Goal: Task Accomplishment & Management: Manage account settings

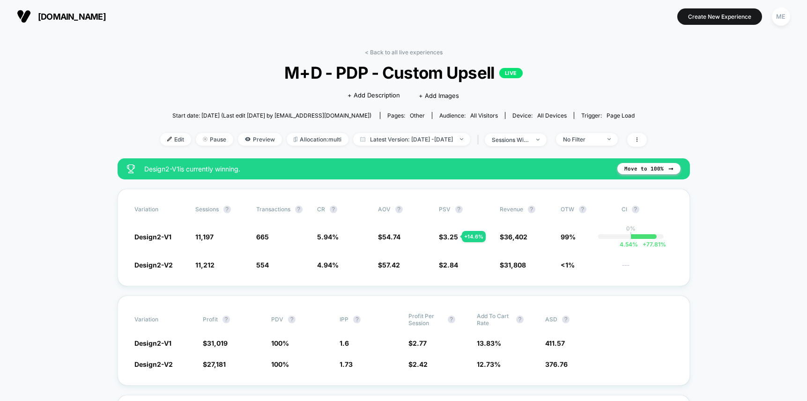
click at [403, 53] on link "< Back to all live experiences" at bounding box center [404, 52] width 78 height 7
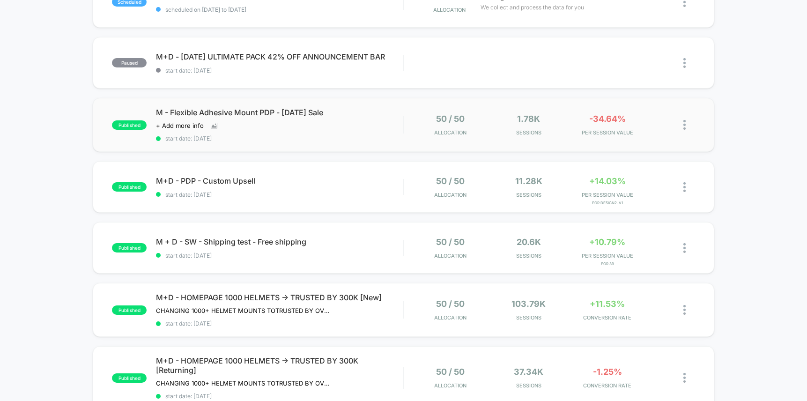
scroll to position [182, 0]
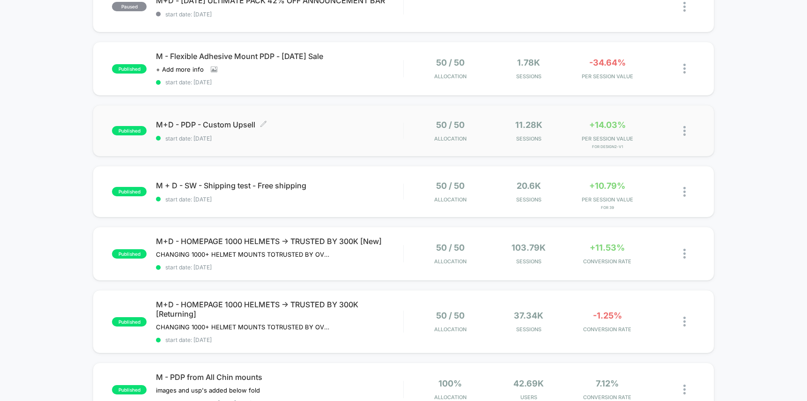
click at [359, 131] on div "M+D - PDP - Custom Upsell Click to edit experience details Click to edit experi…" at bounding box center [279, 131] width 247 height 22
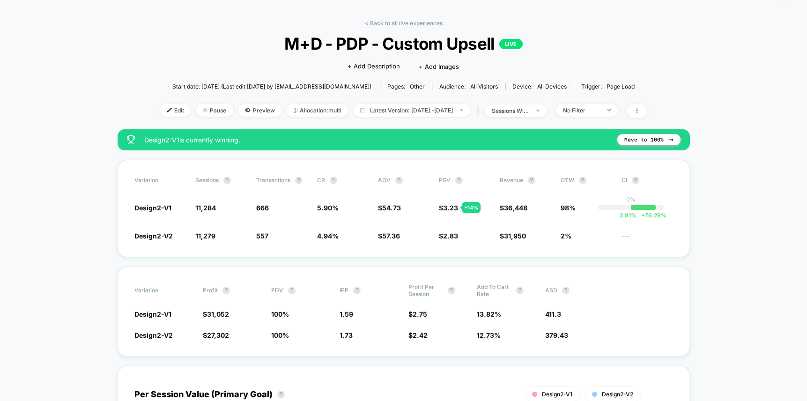
scroll to position [2, 0]
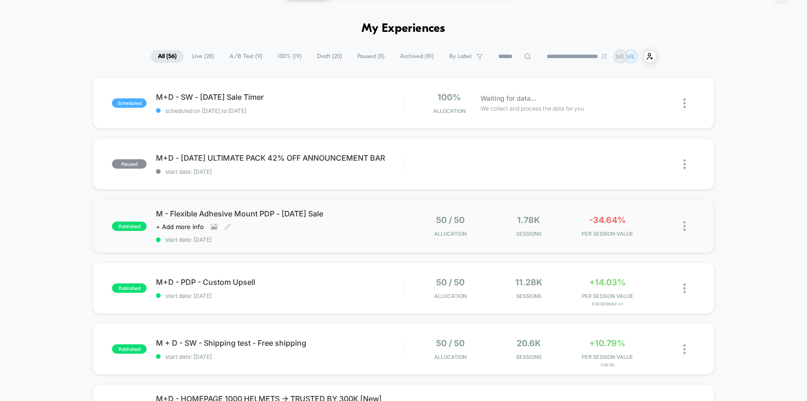
scroll to position [35, 0]
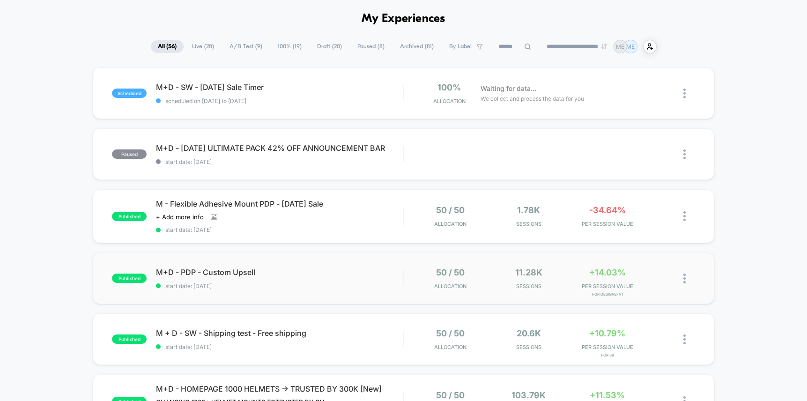
click at [352, 257] on div "published M+D - PDP - Custom Upsell start date: [DATE] 50 / 50 Allocation 11.28…" at bounding box center [403, 278] width 621 height 52
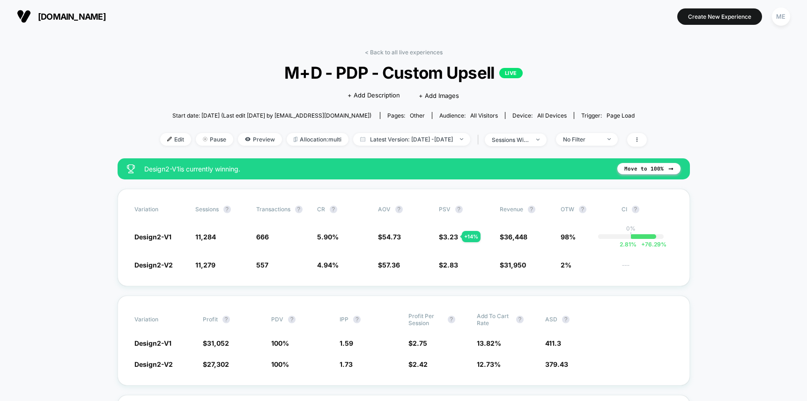
scroll to position [12, 0]
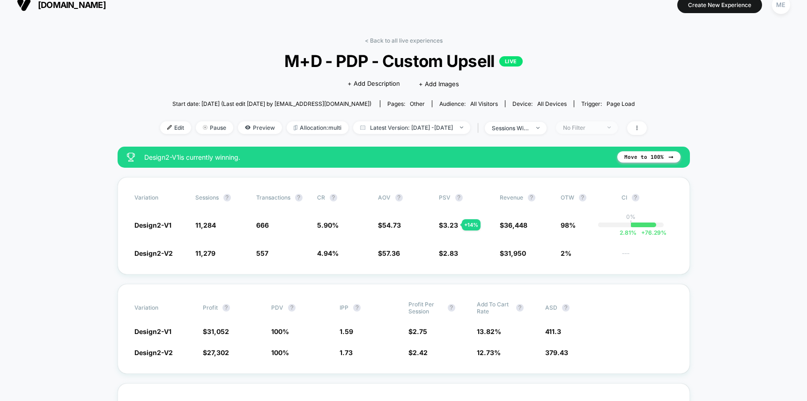
click at [598, 128] on div "No Filter" at bounding box center [581, 127] width 37 height 7
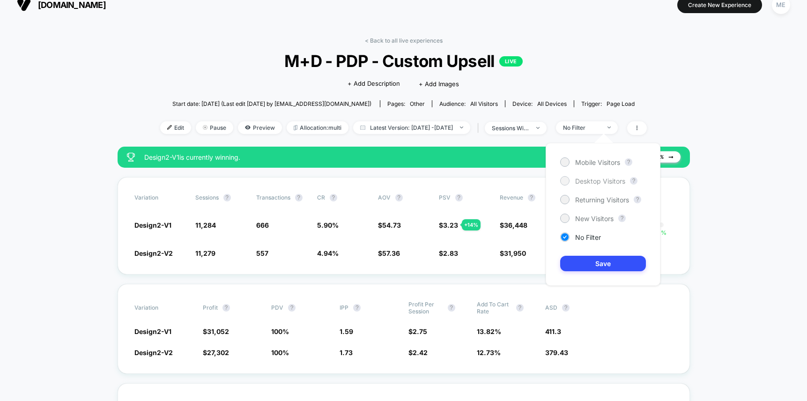
click at [585, 182] on span "Desktop Visitors" at bounding box center [600, 181] width 50 height 8
click at [606, 265] on button "Save" at bounding box center [603, 263] width 86 height 15
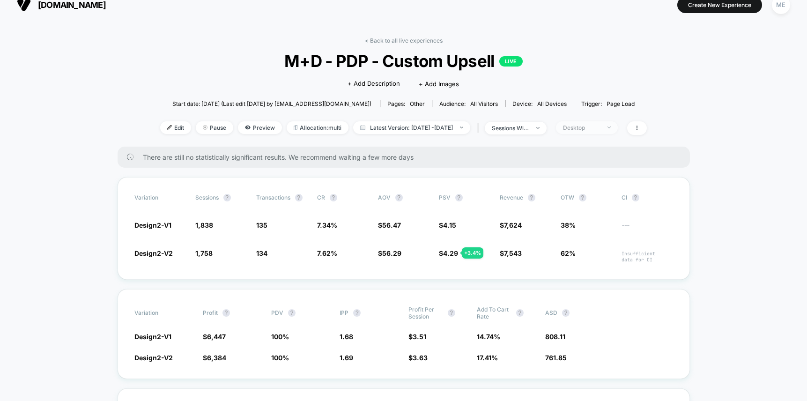
click at [600, 127] on div "Desktop" at bounding box center [581, 127] width 37 height 7
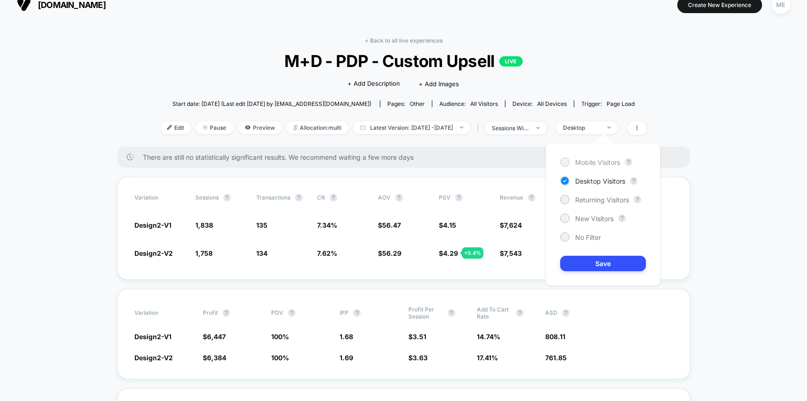
click at [585, 160] on span "Mobile Visitors" at bounding box center [597, 162] width 45 height 8
click at [591, 266] on button "Save" at bounding box center [603, 263] width 86 height 15
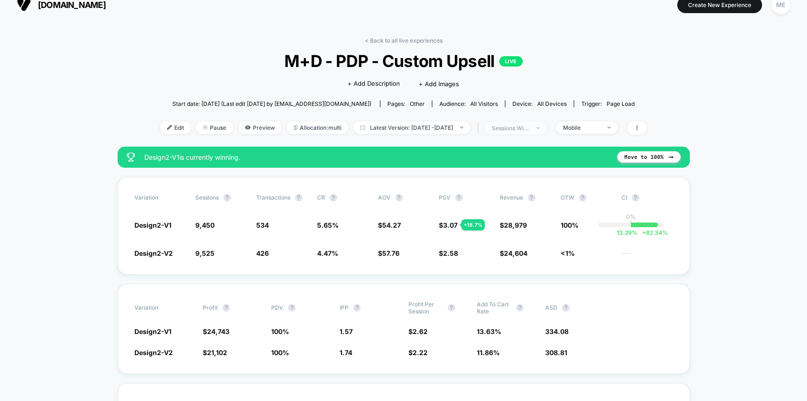
click at [539, 127] on img at bounding box center [537, 128] width 3 height 2
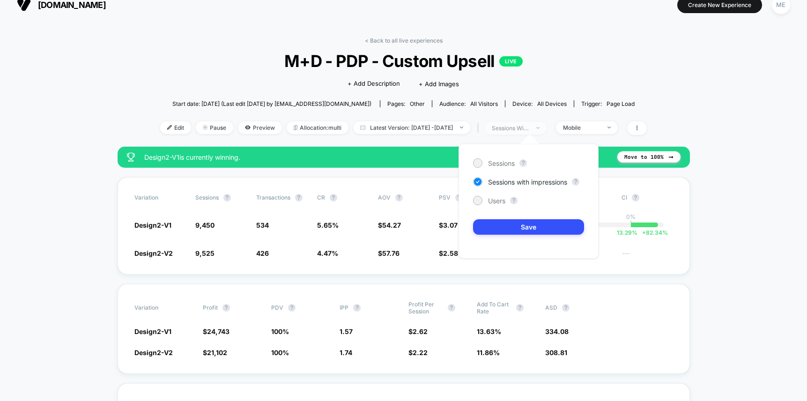
click at [539, 127] on img at bounding box center [537, 128] width 3 height 2
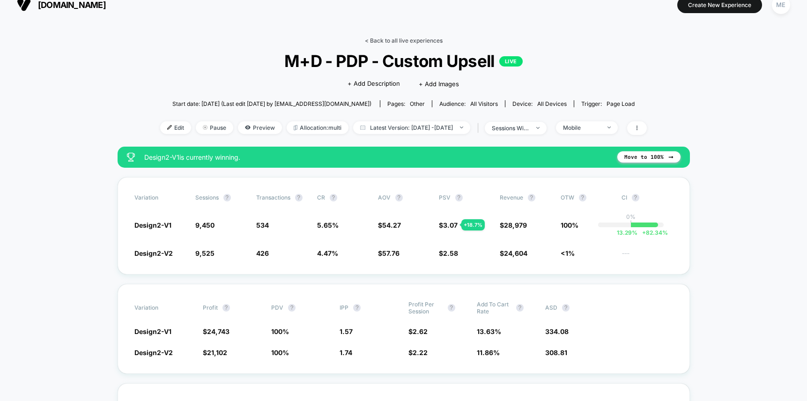
click at [388, 37] on link "< Back to all live experiences" at bounding box center [404, 40] width 78 height 7
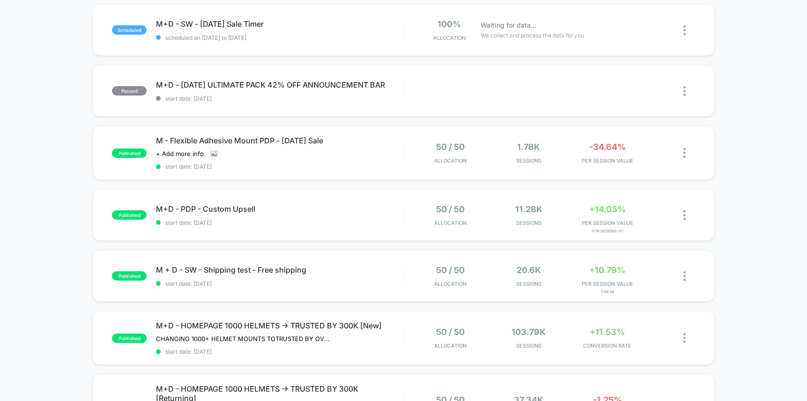
scroll to position [120, 0]
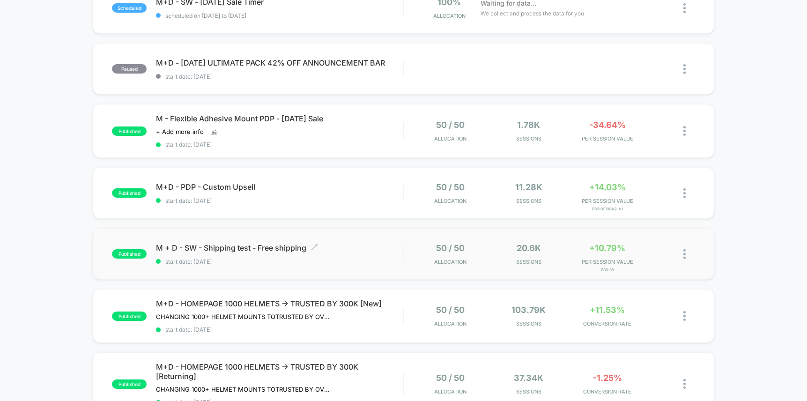
click at [360, 247] on span "M + D - SW - Shipping test - Free shipping Click to edit experience details" at bounding box center [279, 247] width 247 height 9
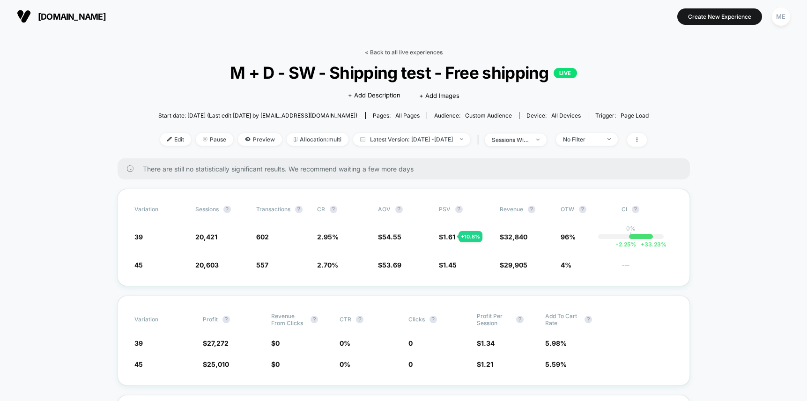
click at [399, 52] on link "< Back to all live experiences" at bounding box center [404, 52] width 78 height 7
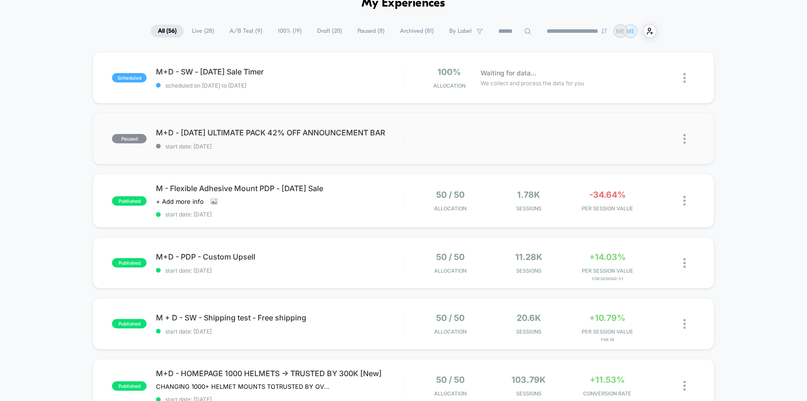
scroll to position [88, 0]
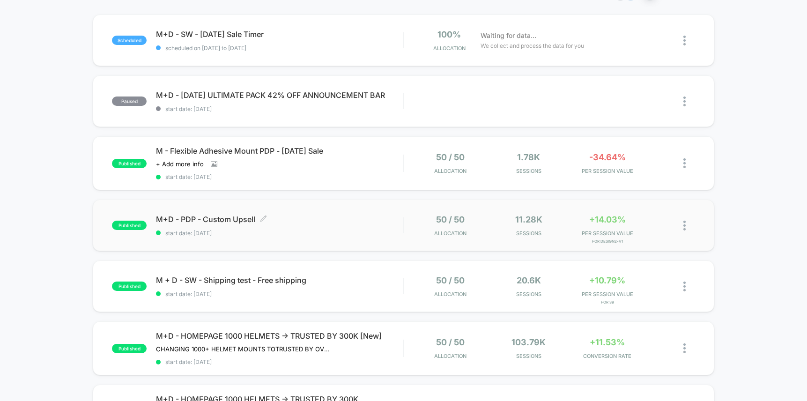
click at [326, 217] on span "M+D - PDP - Custom Upsell Click to edit experience details" at bounding box center [279, 218] width 247 height 9
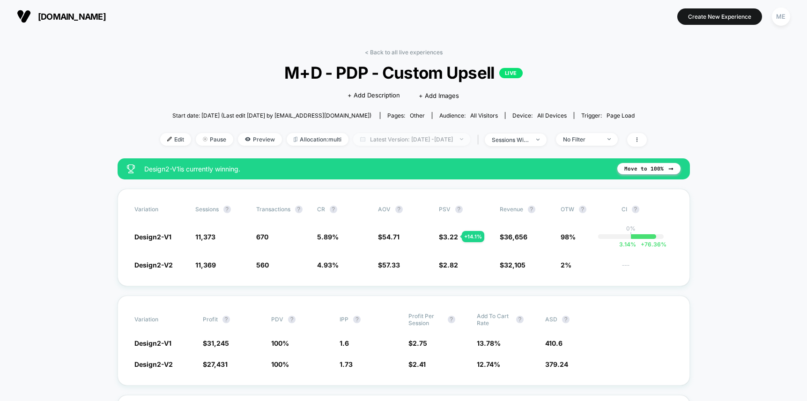
click at [410, 140] on span "Latest Version: Aug 20, 2025 - Aug 26, 2025" at bounding box center [411, 139] width 117 height 13
select select "*"
select select "****"
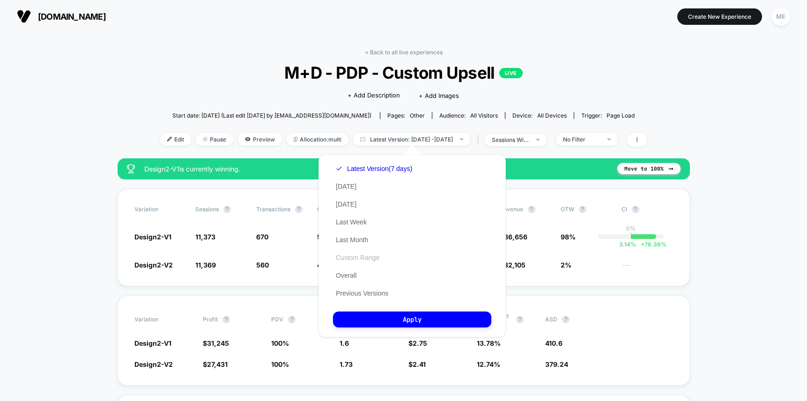
click at [356, 256] on button "Custom Range" at bounding box center [357, 257] width 49 height 8
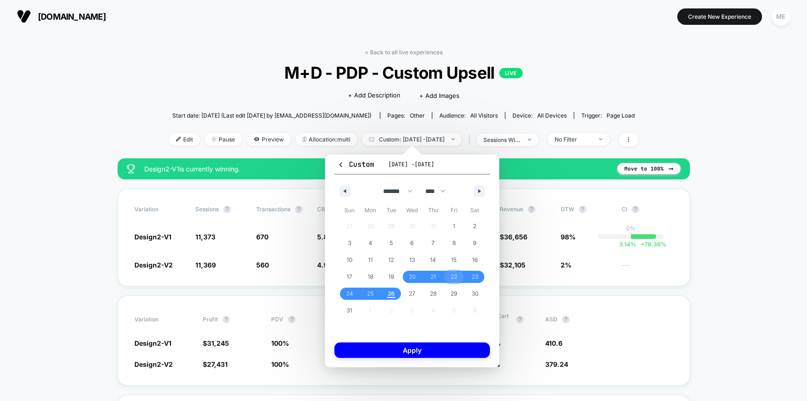
click at [456, 276] on span "22" at bounding box center [454, 276] width 7 height 17
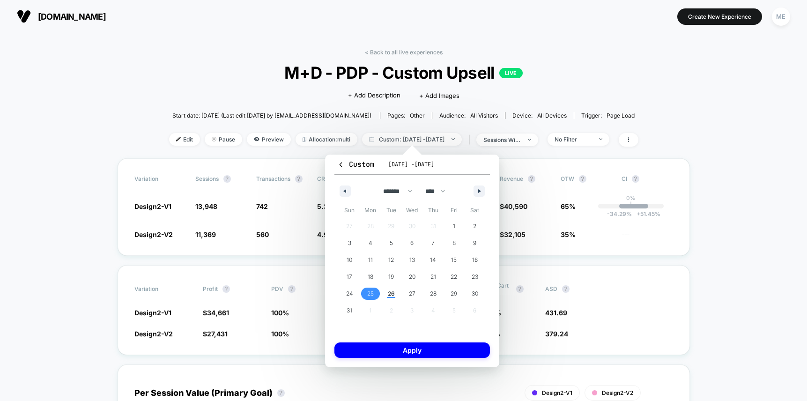
click at [374, 294] on span "25" at bounding box center [370, 294] width 21 height 12
click at [421, 351] on button "Apply" at bounding box center [411, 349] width 155 height 15
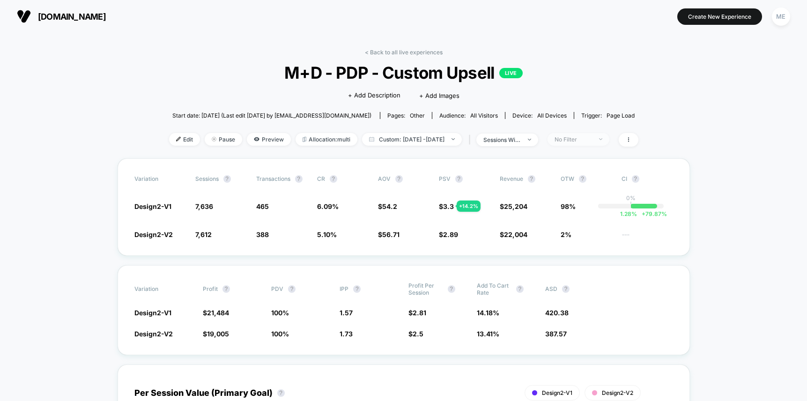
click at [588, 142] on span "No Filter" at bounding box center [578, 139] width 62 height 13
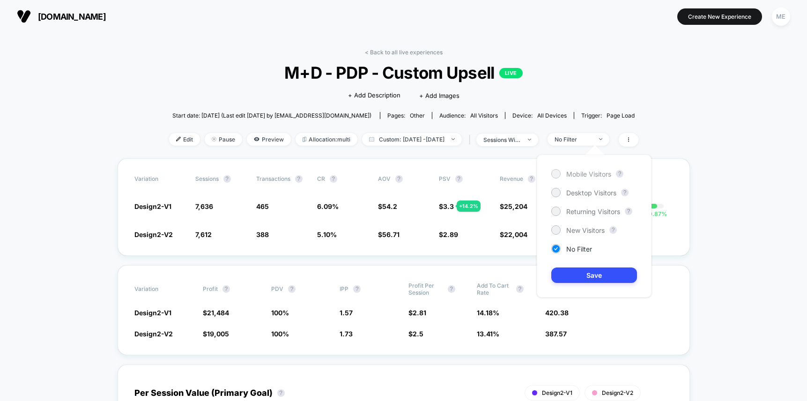
click at [581, 174] on span "Mobile Visitors" at bounding box center [588, 174] width 45 height 8
click at [583, 270] on button "Save" at bounding box center [594, 274] width 86 height 15
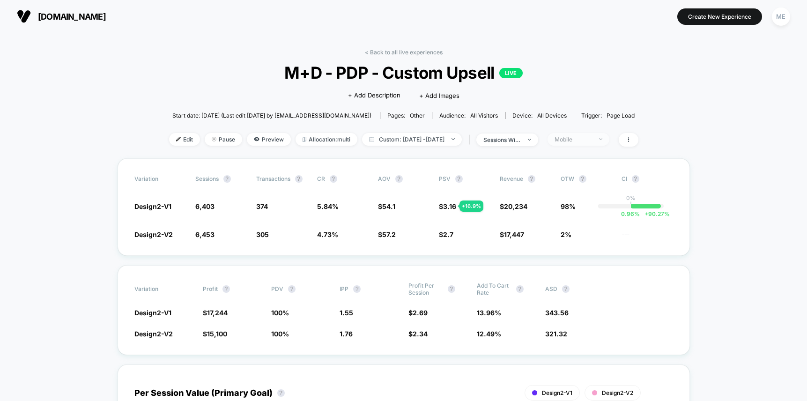
click at [597, 135] on span "Mobile" at bounding box center [578, 139] width 62 height 13
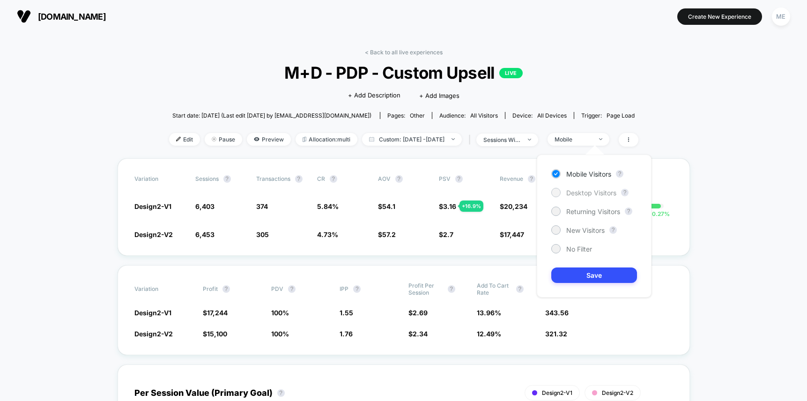
click at [585, 191] on span "Desktop Visitors" at bounding box center [591, 193] width 50 height 8
click at [586, 272] on button "Save" at bounding box center [594, 274] width 86 height 15
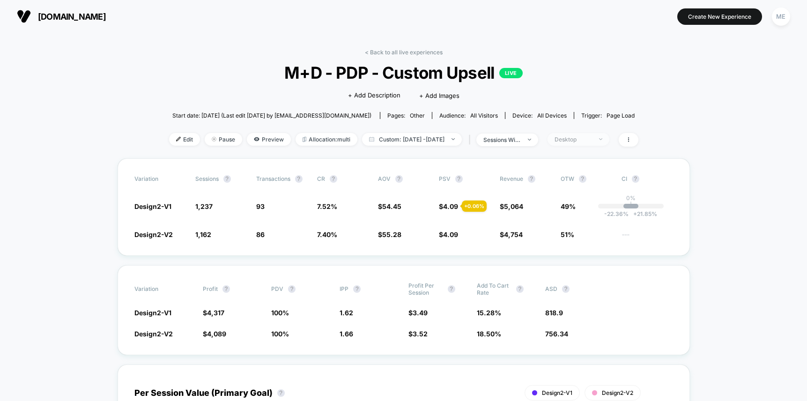
click at [585, 139] on div "Desktop" at bounding box center [572, 139] width 37 height 7
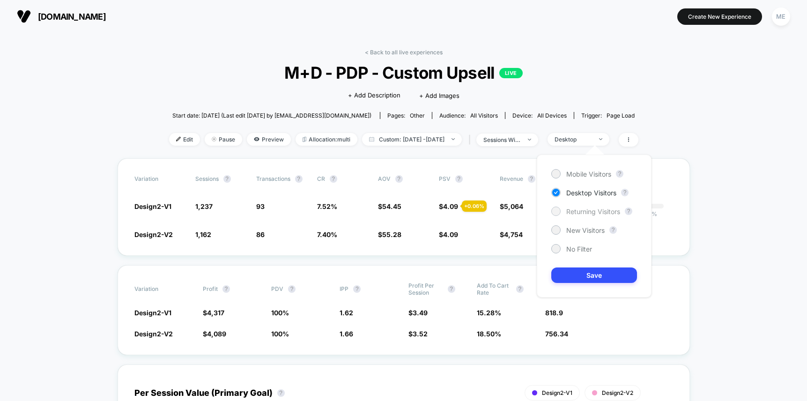
click at [586, 212] on span "Returning Visitors" at bounding box center [593, 211] width 54 height 8
click at [583, 272] on button "Save" at bounding box center [594, 274] width 86 height 15
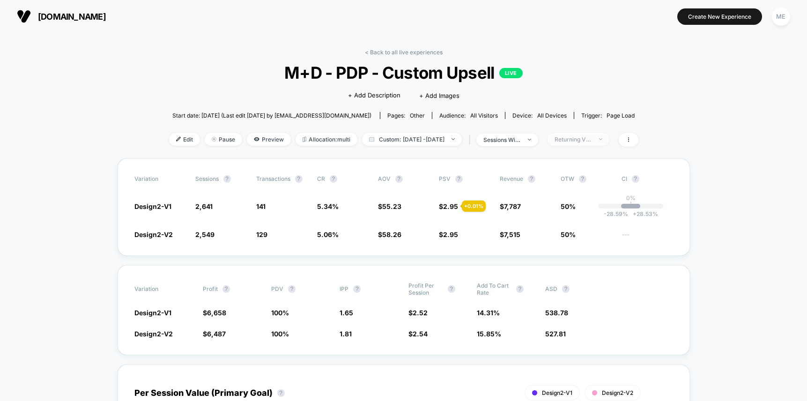
click at [592, 138] on div "Returning Visitors" at bounding box center [572, 139] width 37 height 7
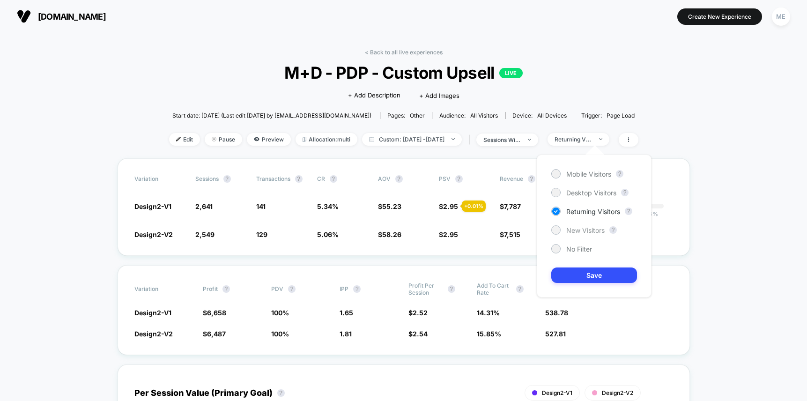
click at [584, 228] on span "New Visitors" at bounding box center [585, 230] width 38 height 8
click at [593, 272] on button "Save" at bounding box center [594, 274] width 86 height 15
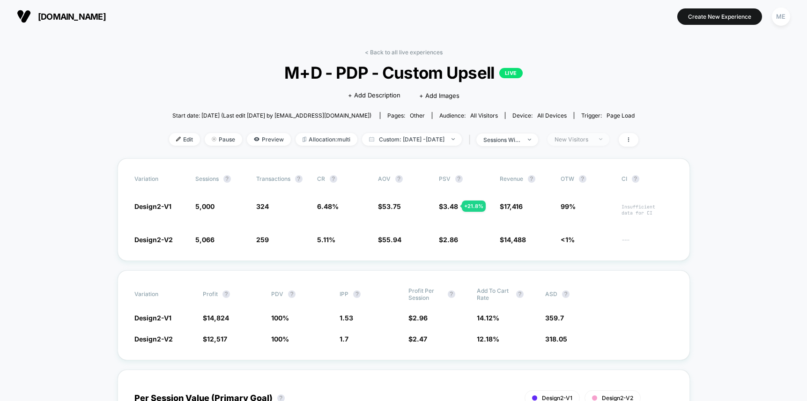
click at [592, 139] on div "New Visitors" at bounding box center [572, 139] width 37 height 7
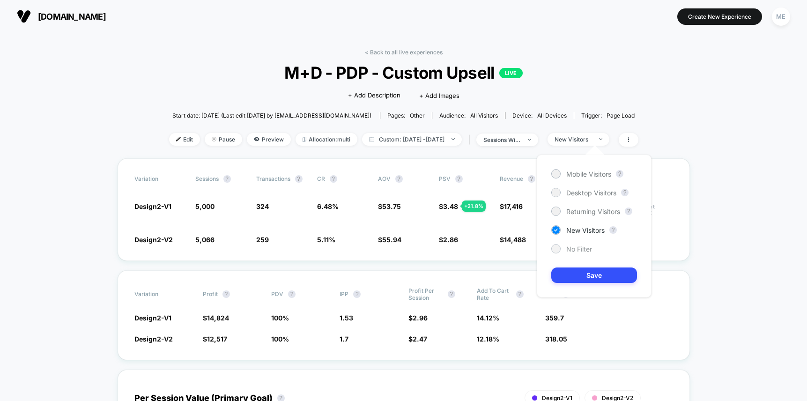
click at [574, 245] on span "No Filter" at bounding box center [579, 249] width 26 height 8
click at [592, 274] on button "Save" at bounding box center [594, 274] width 86 height 15
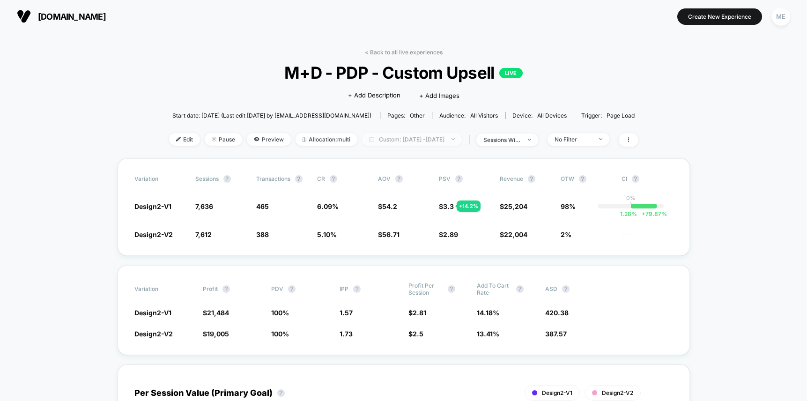
click at [433, 140] on span "Custom: Aug 22, 2025 - Aug 25, 2025" at bounding box center [412, 139] width 100 height 13
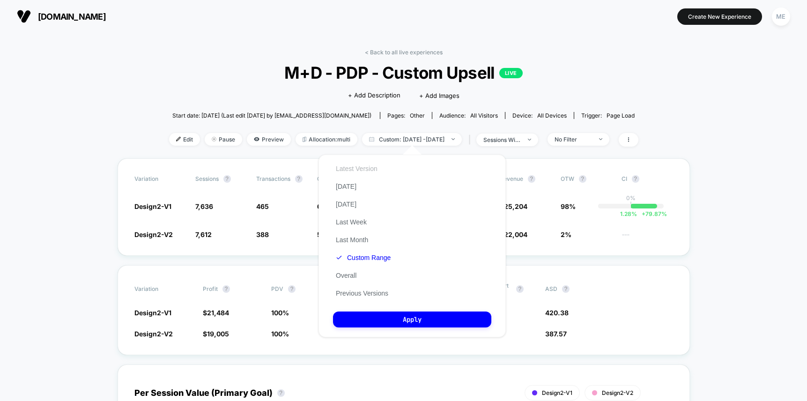
click at [352, 168] on button "Latest Version" at bounding box center [356, 168] width 47 height 8
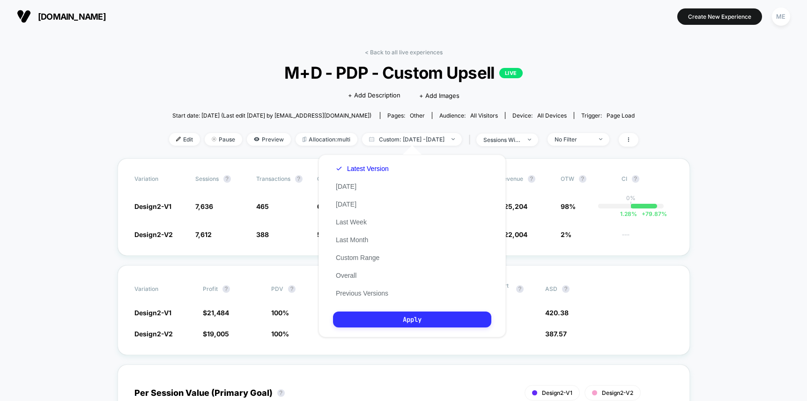
click at [414, 323] on button "Apply" at bounding box center [412, 319] width 158 height 16
